Goal: Transaction & Acquisition: Purchase product/service

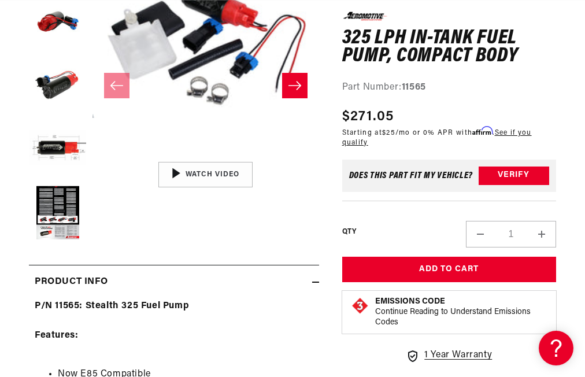
scroll to position [289, 0]
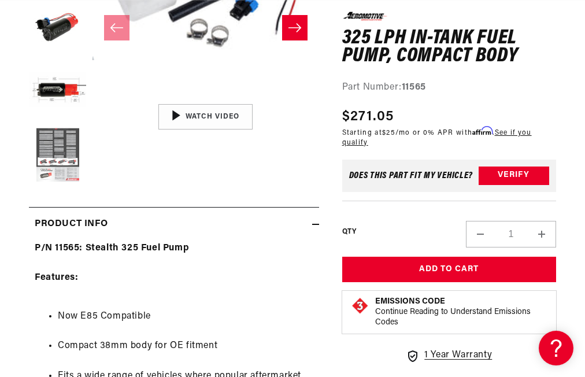
click at [43, 168] on button "Load image 5 in gallery view" at bounding box center [58, 155] width 58 height 58
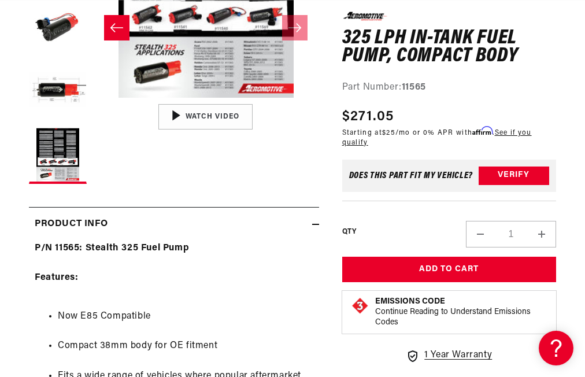
scroll to position [116, 0]
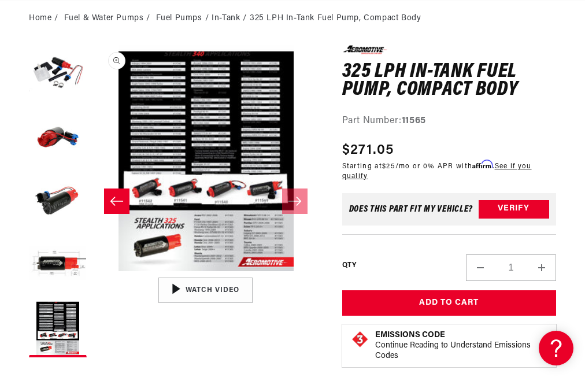
click at [93, 271] on button "Open media 5 in modal" at bounding box center [93, 271] width 0 height 0
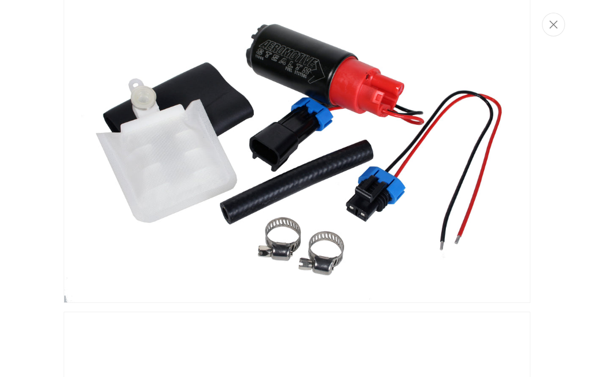
scroll to position [0, 0]
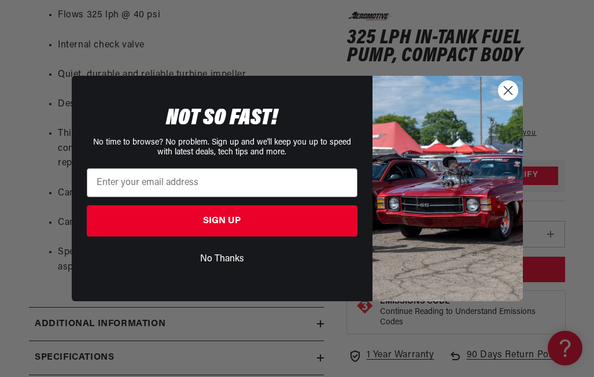
click at [508, 89] on circle "Close dialog" at bounding box center [507, 90] width 19 height 19
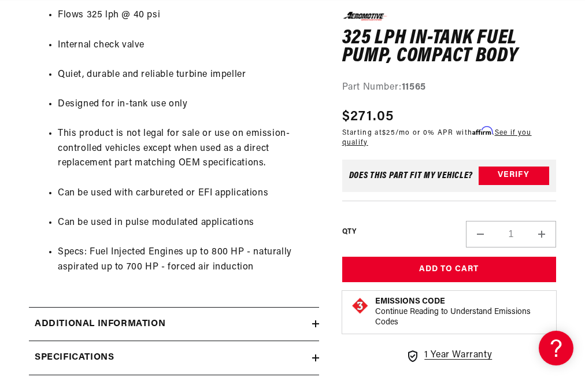
scroll to position [0, 1444]
